Goal: Navigation & Orientation: Find specific page/section

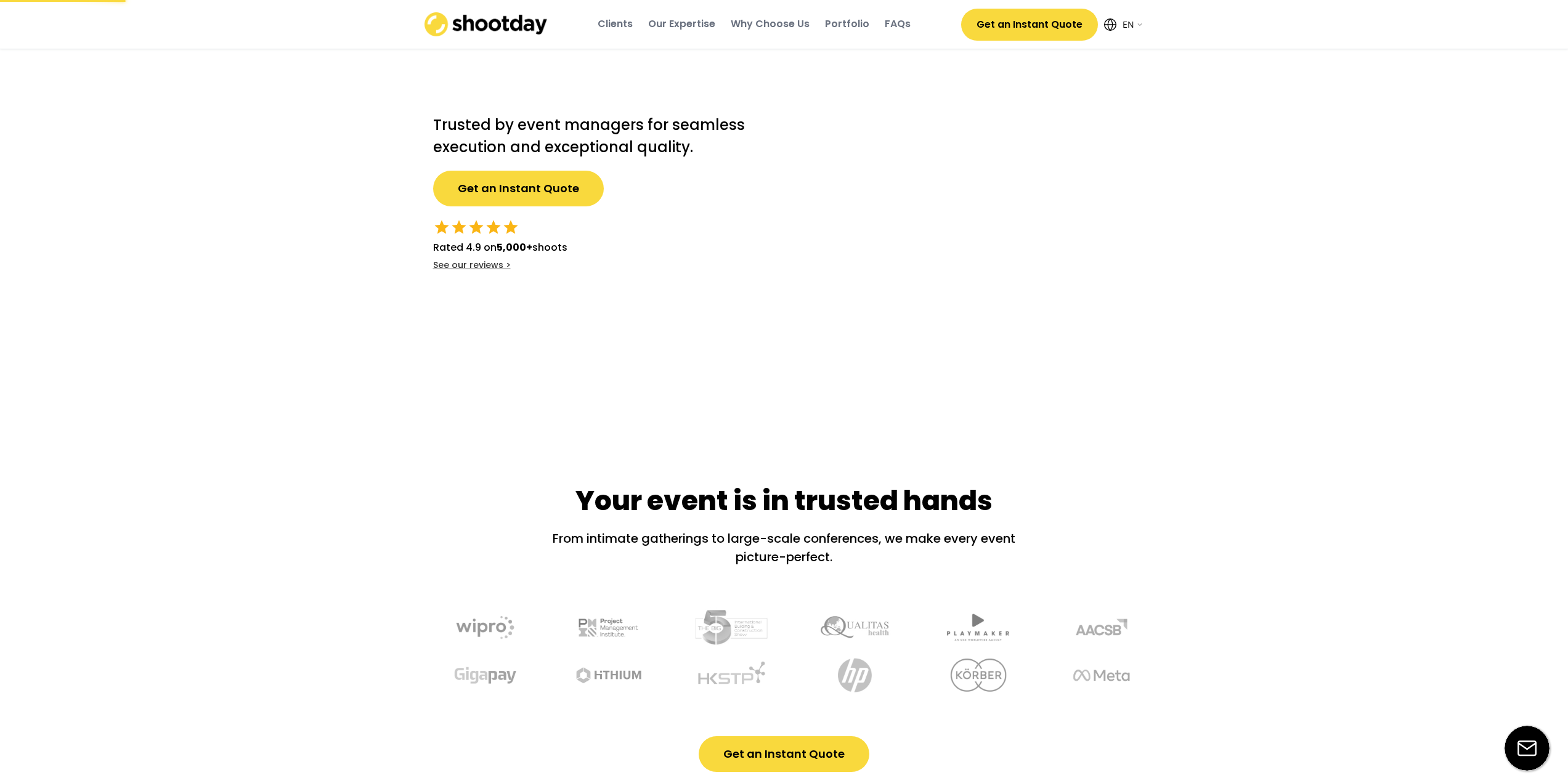
select select ""en""
click at [482, 26] on img at bounding box center [486, 24] width 123 height 24
click at [483, 29] on img at bounding box center [486, 24] width 123 height 24
click at [472, 28] on img at bounding box center [486, 24] width 123 height 24
click at [469, 25] on img at bounding box center [486, 24] width 123 height 24
